Goal: Find specific page/section: Find specific page/section

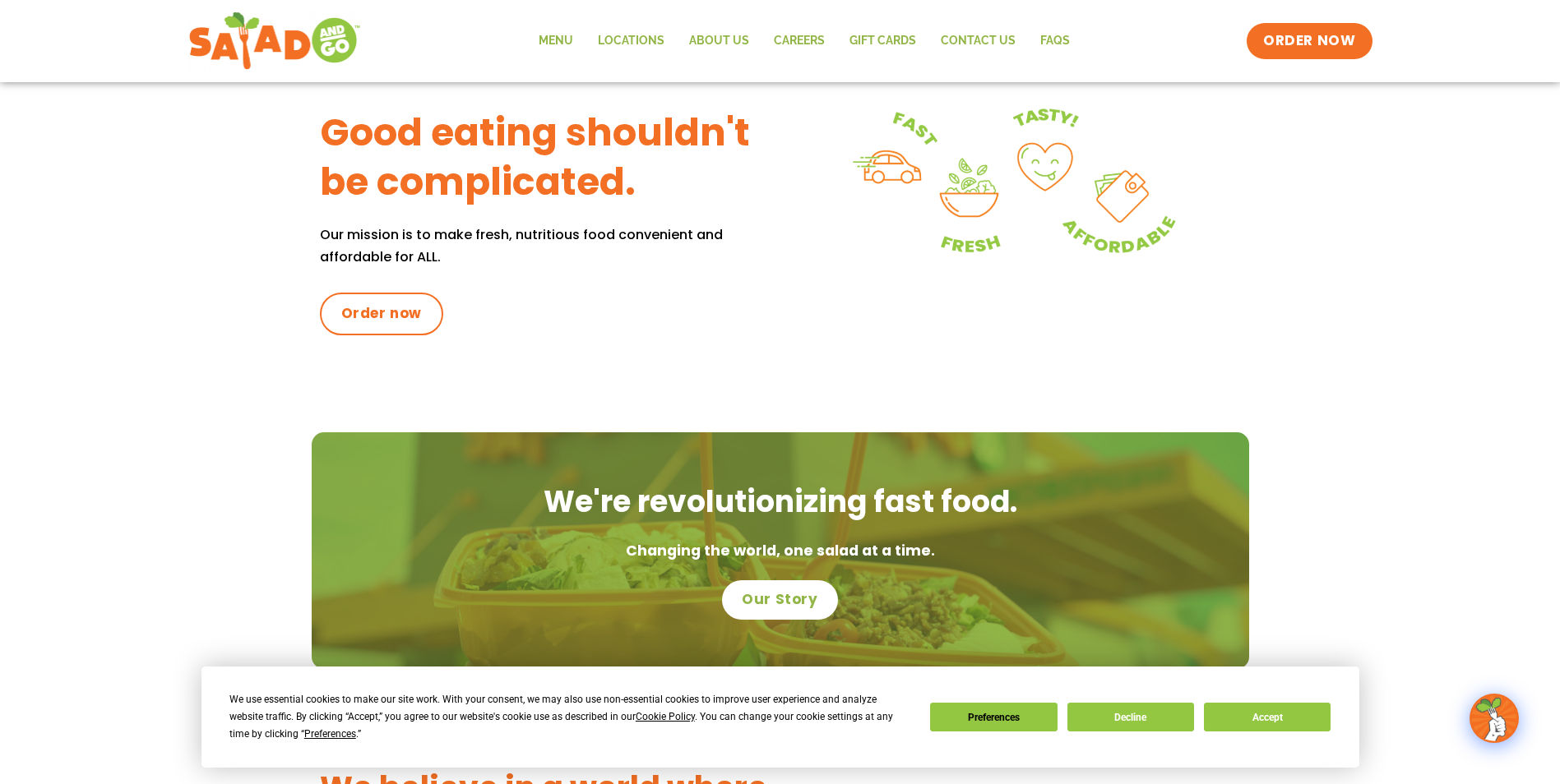
scroll to position [904, 0]
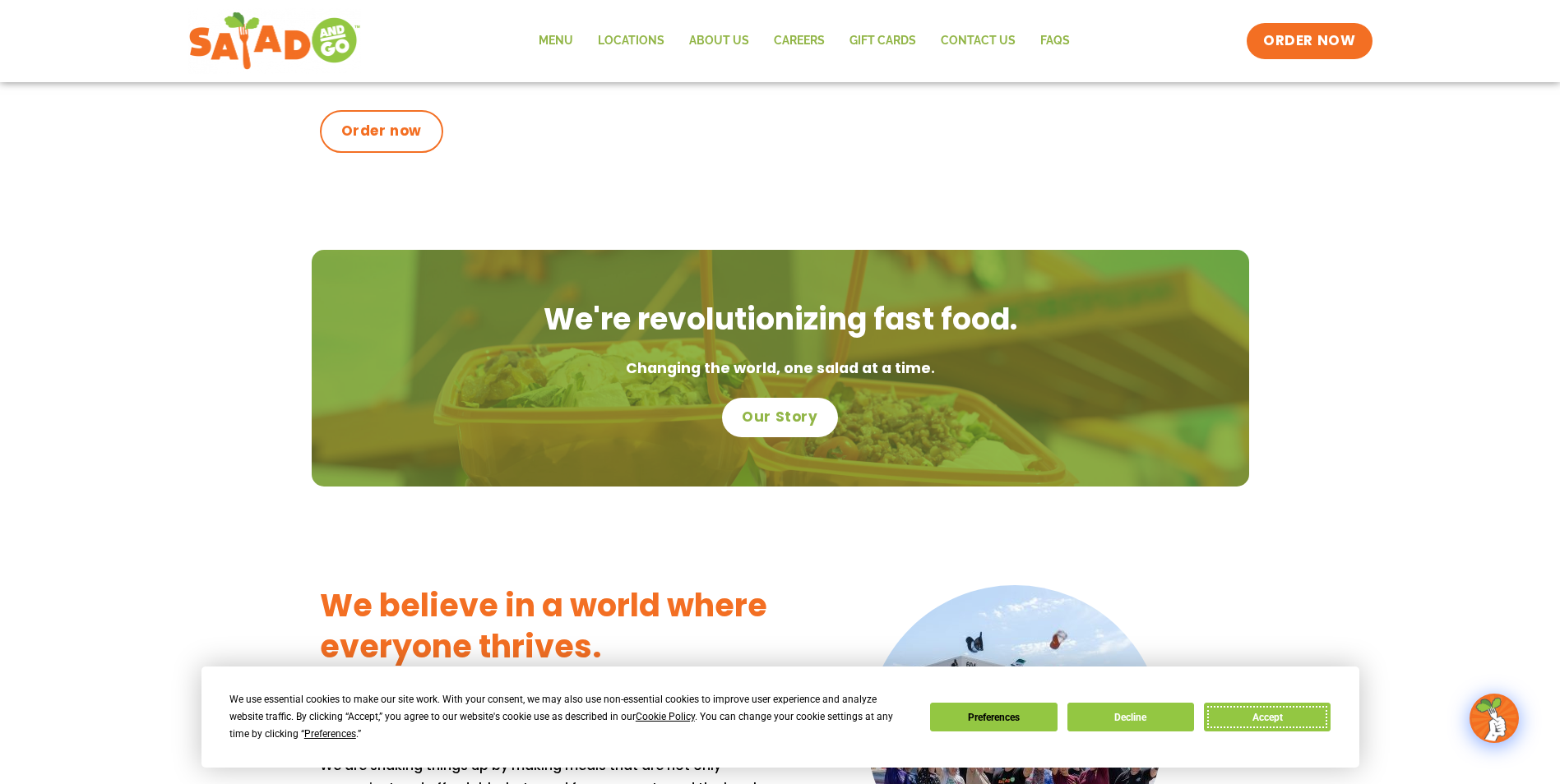
click at [1258, 716] on button "Accept" at bounding box center [1267, 717] width 126 height 29
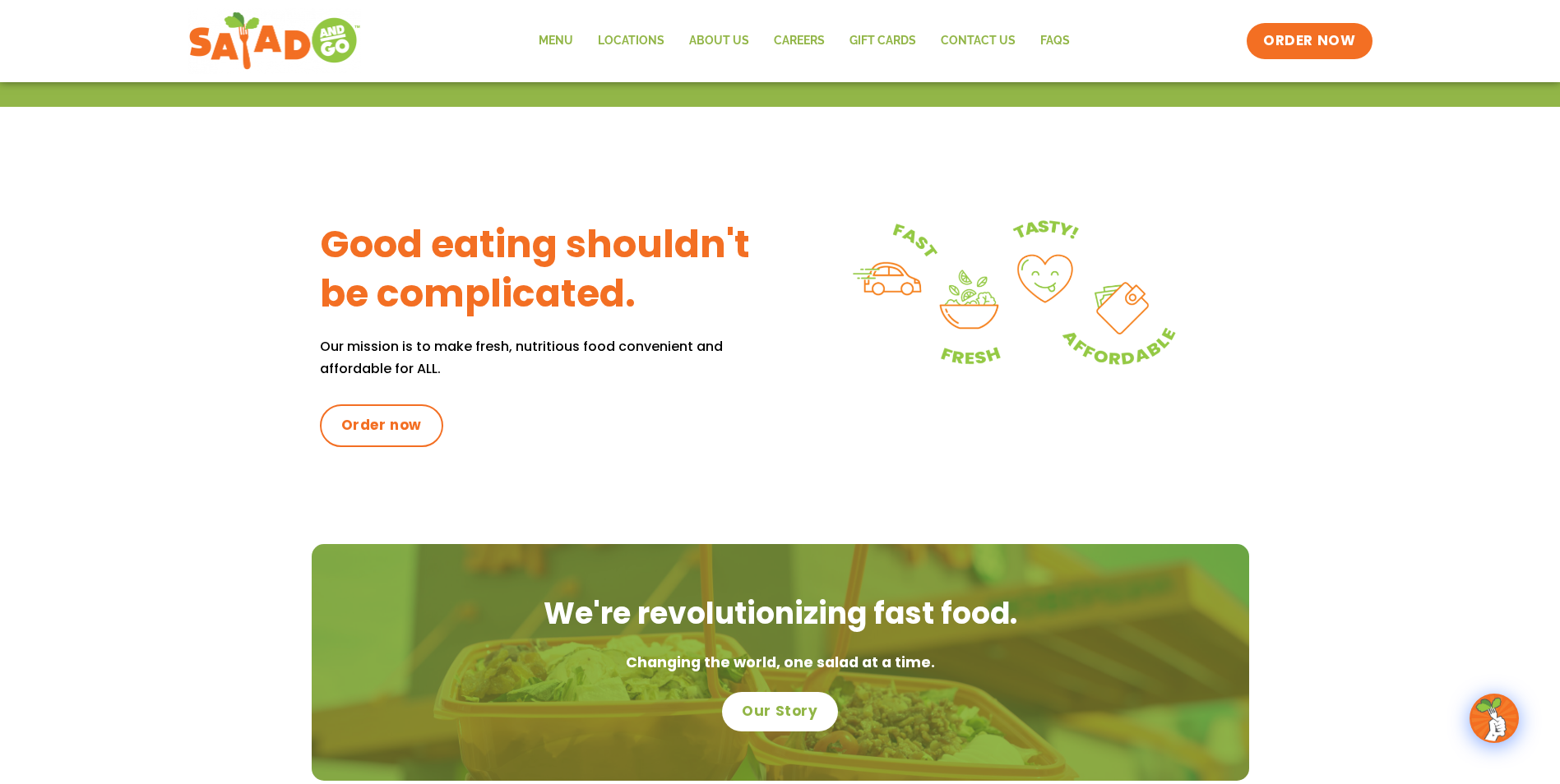
scroll to position [603, 0]
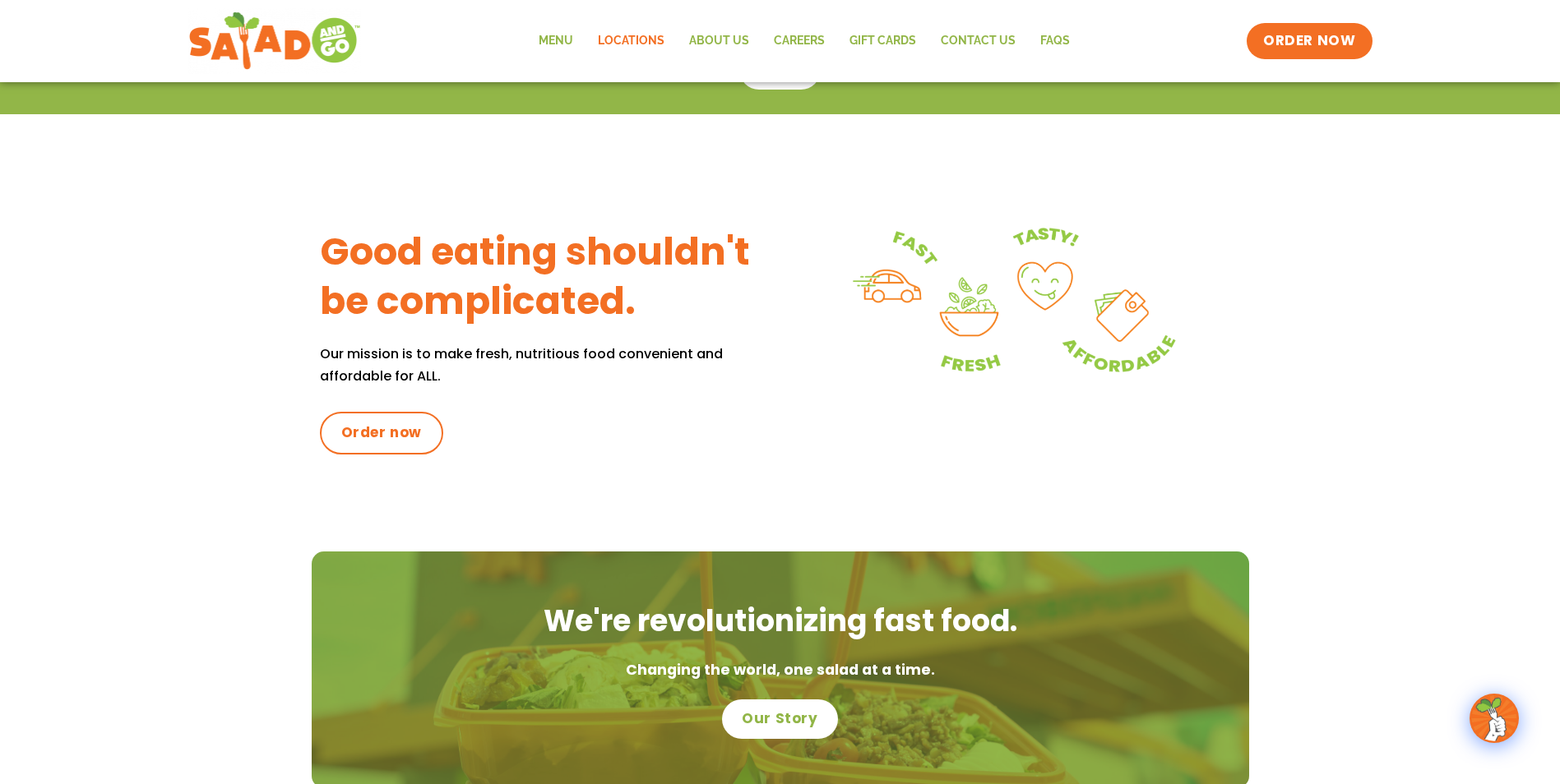
click at [623, 31] on link "Locations" at bounding box center [631, 42] width 91 height 38
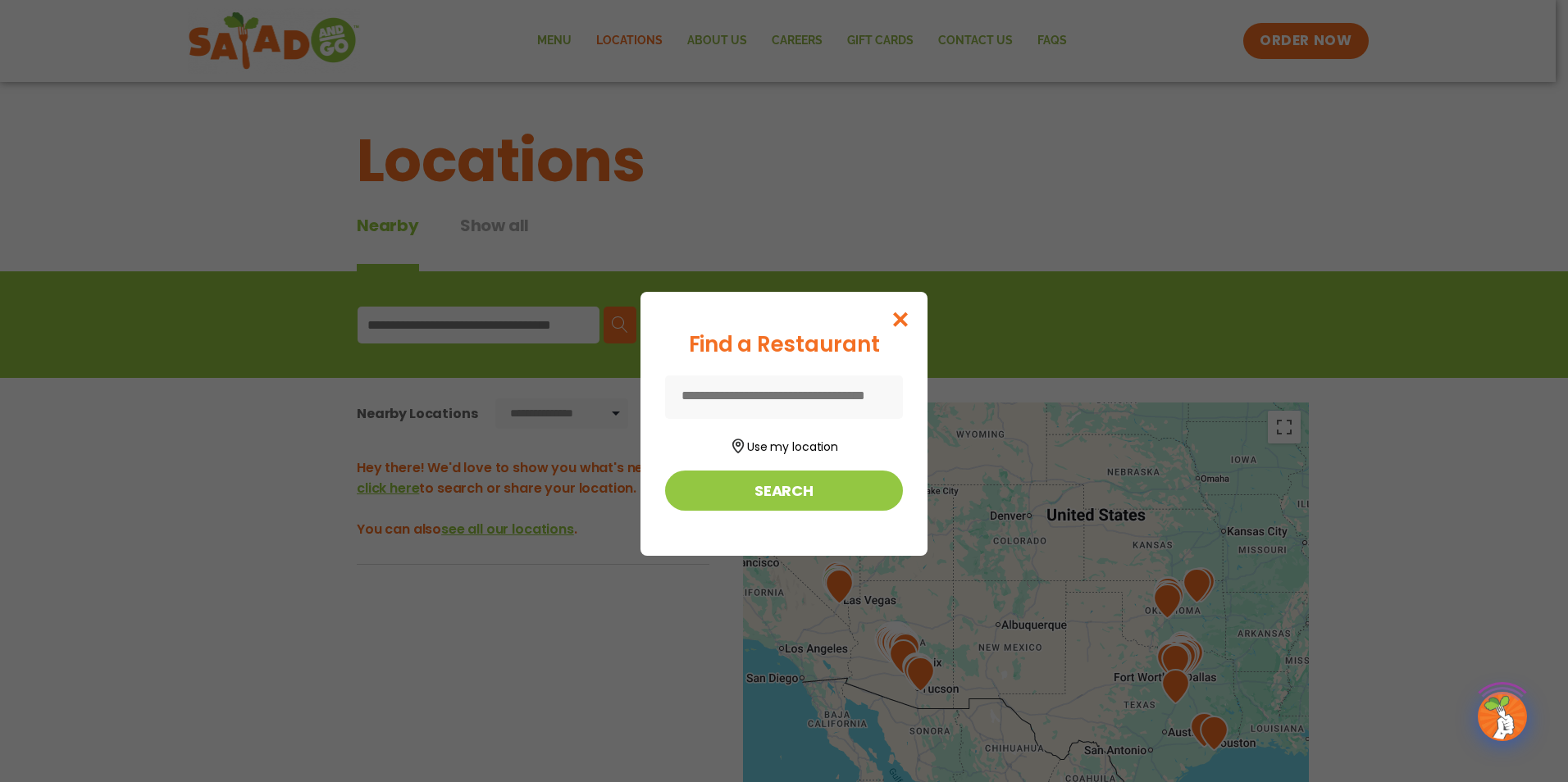
click at [767, 390] on input at bounding box center [784, 397] width 238 height 43
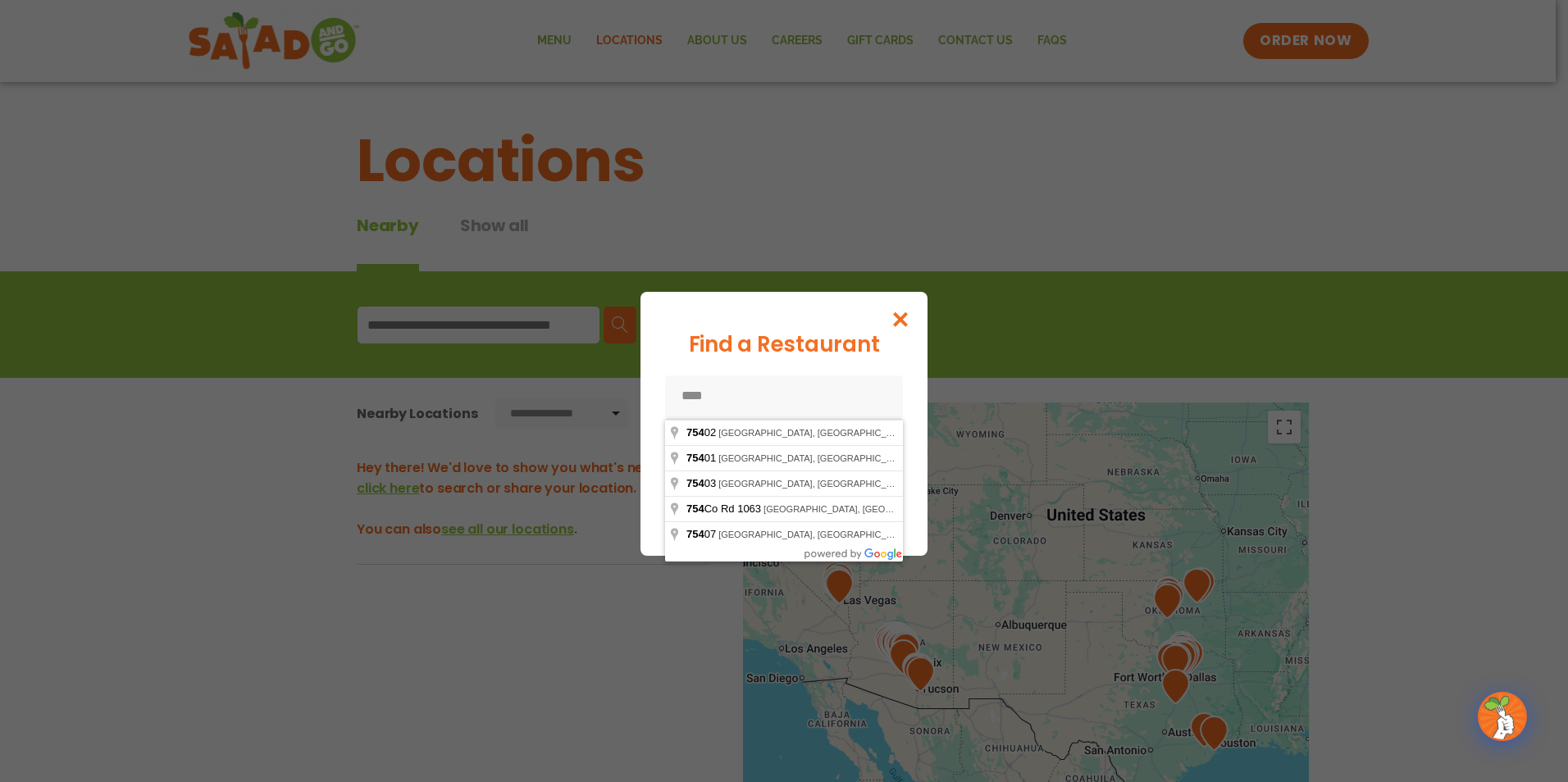
type input "*****"
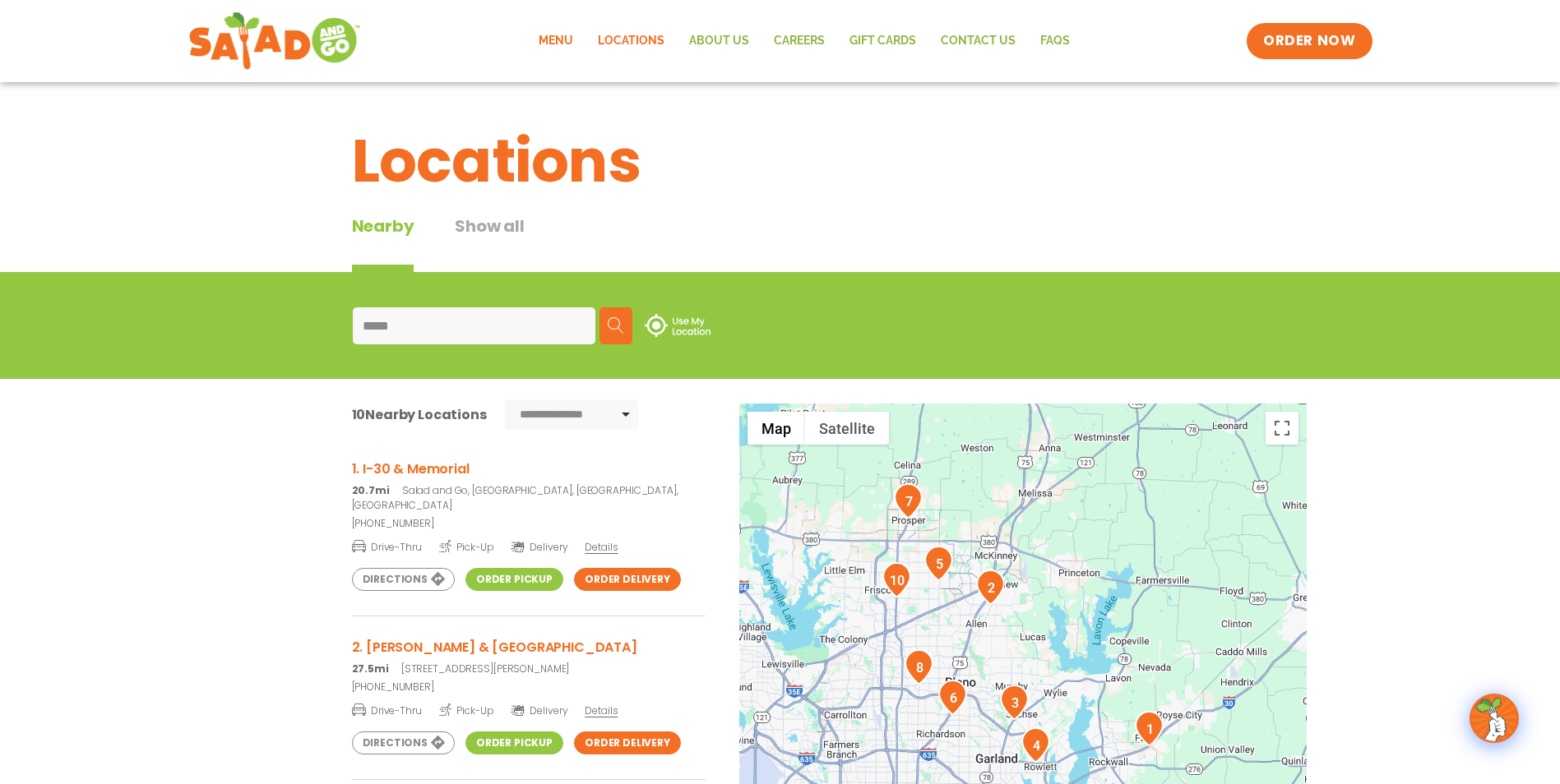
click at [557, 41] on link "Menu" at bounding box center [556, 42] width 59 height 38
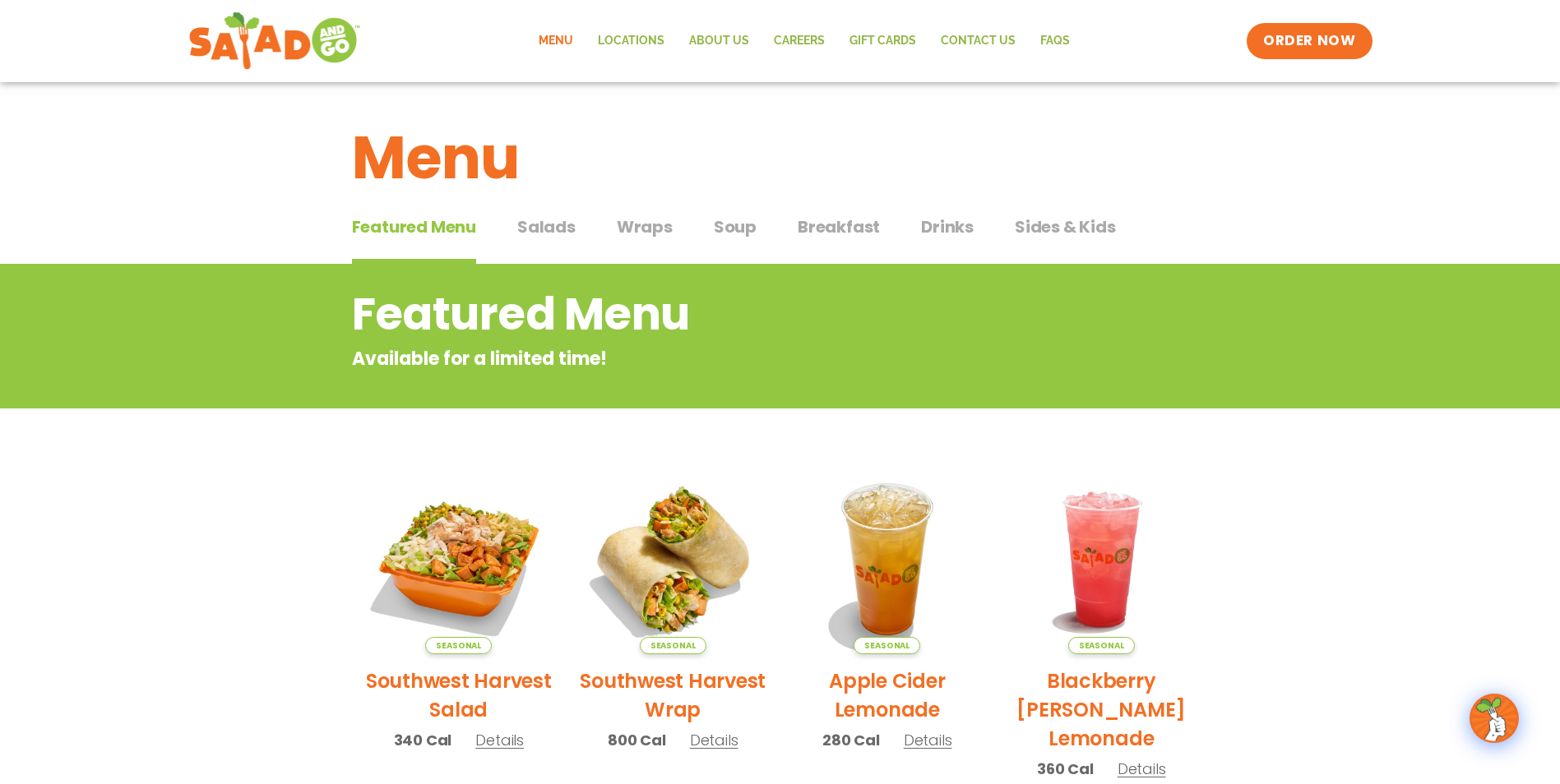
click at [539, 226] on span "Salads" at bounding box center [547, 227] width 58 height 25
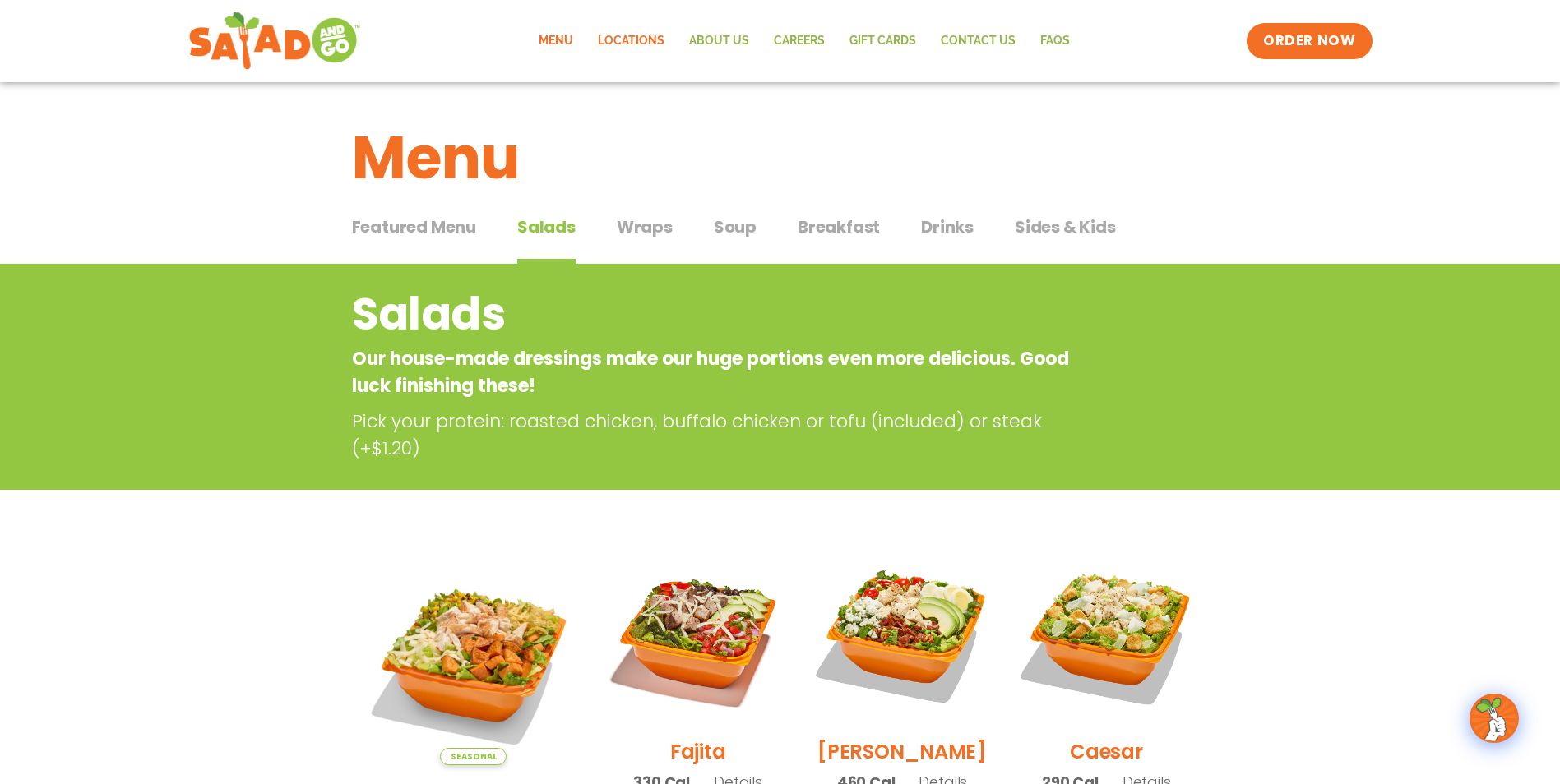
click at [625, 42] on link "Locations" at bounding box center [631, 42] width 91 height 38
